Goal: Information Seeking & Learning: Learn about a topic

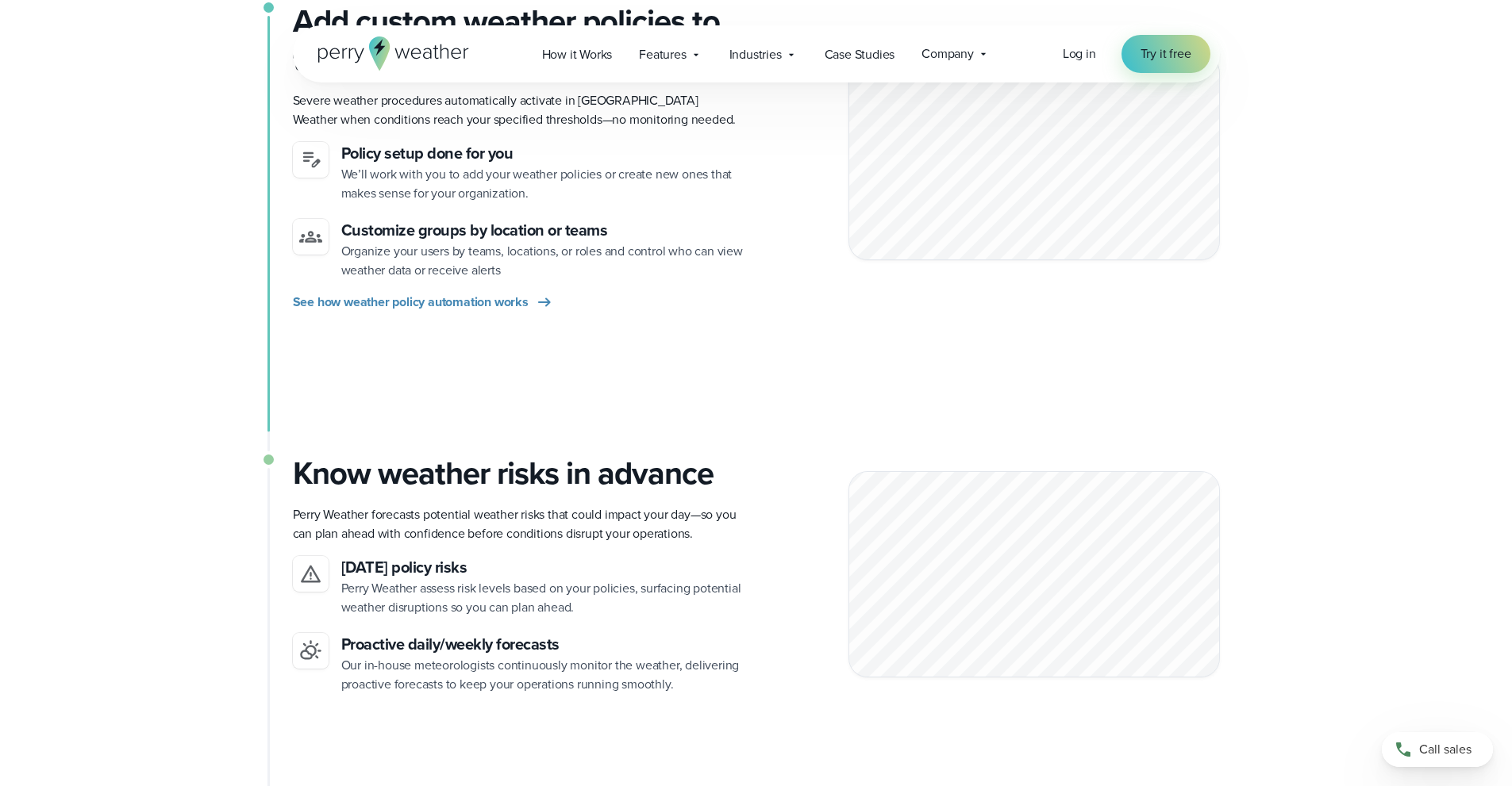
scroll to position [1111, 0]
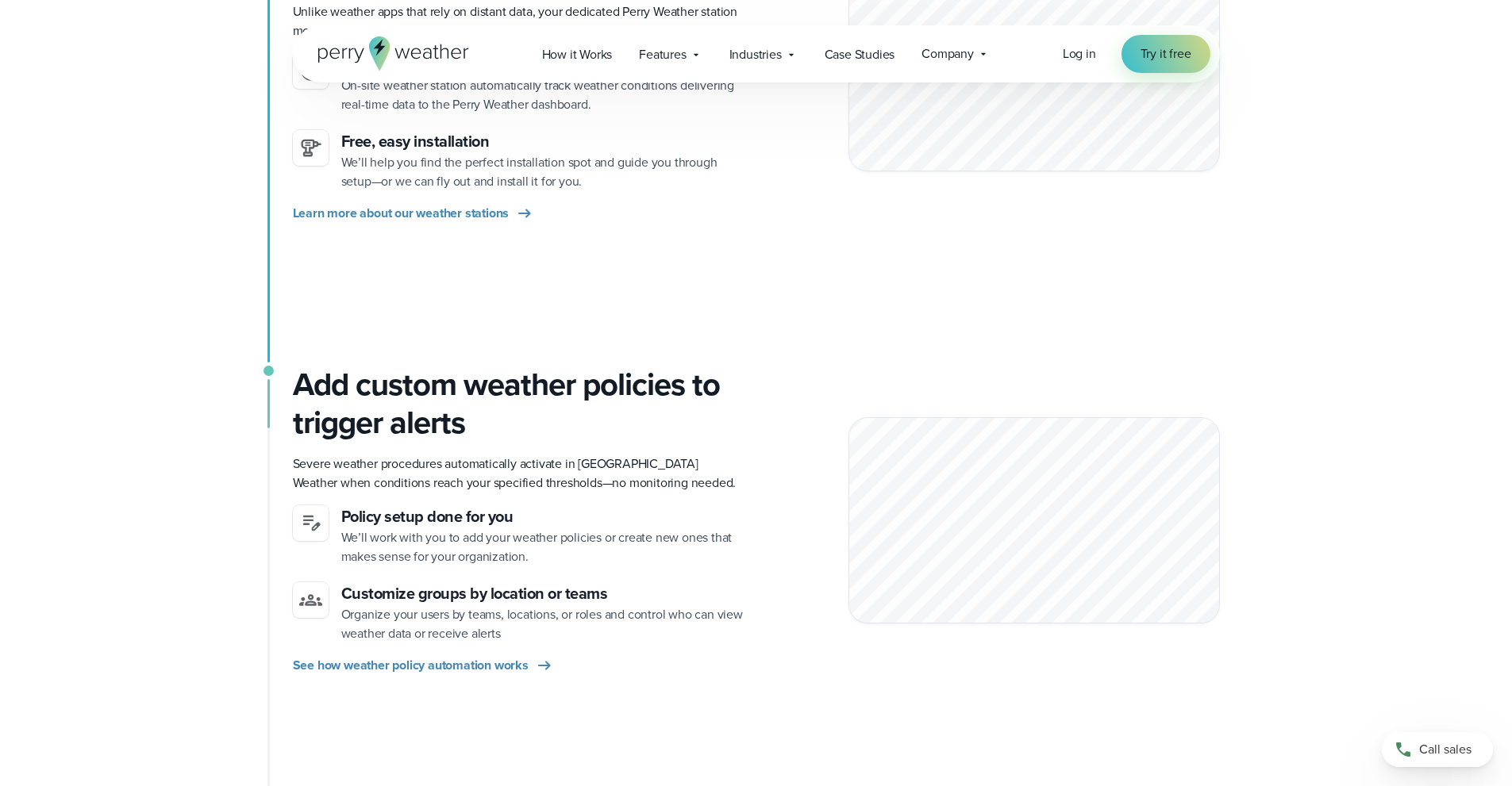
scroll to position [635, 0]
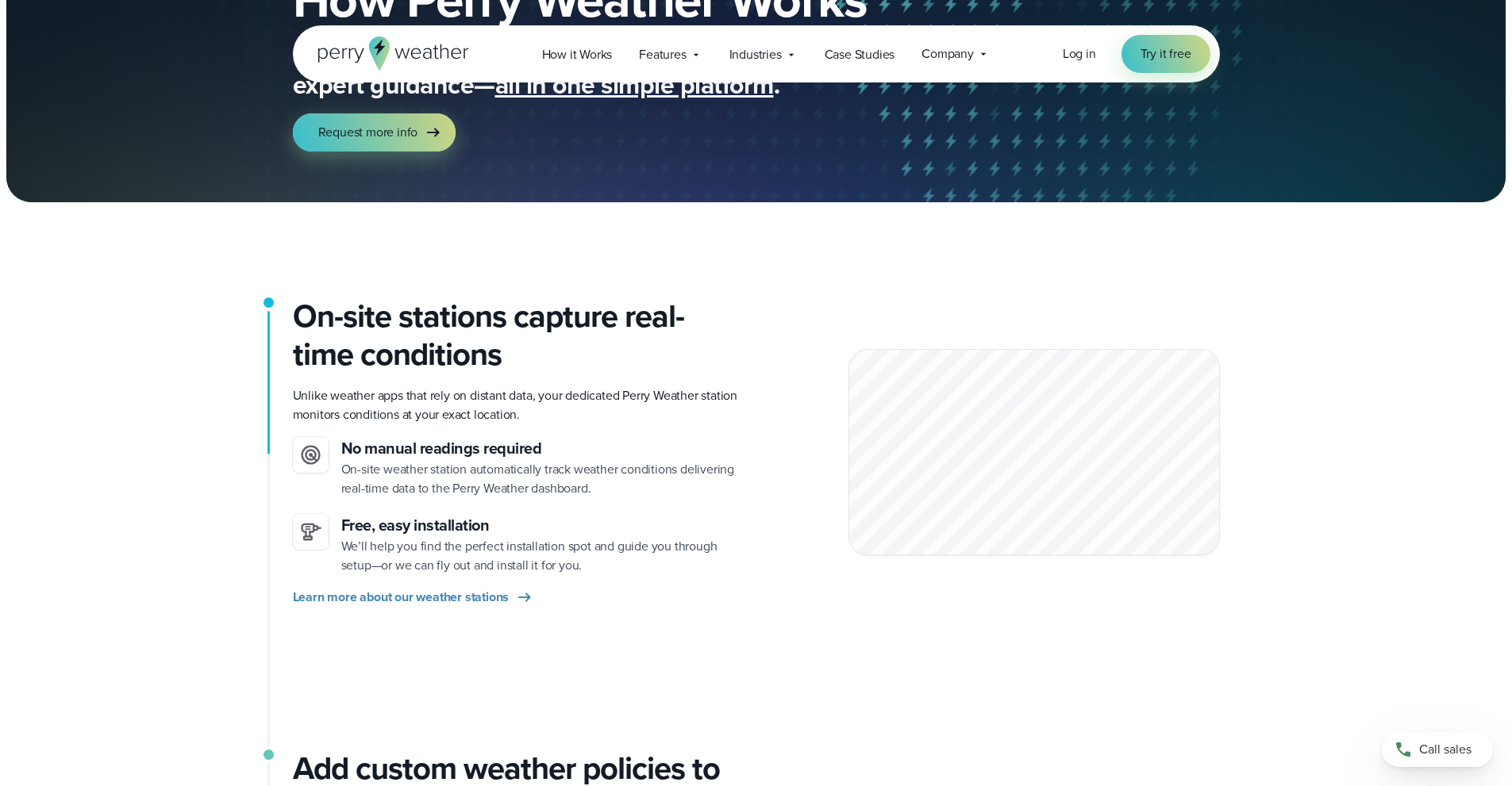
scroll to position [158, 0]
